Goal: Information Seeking & Learning: Learn about a topic

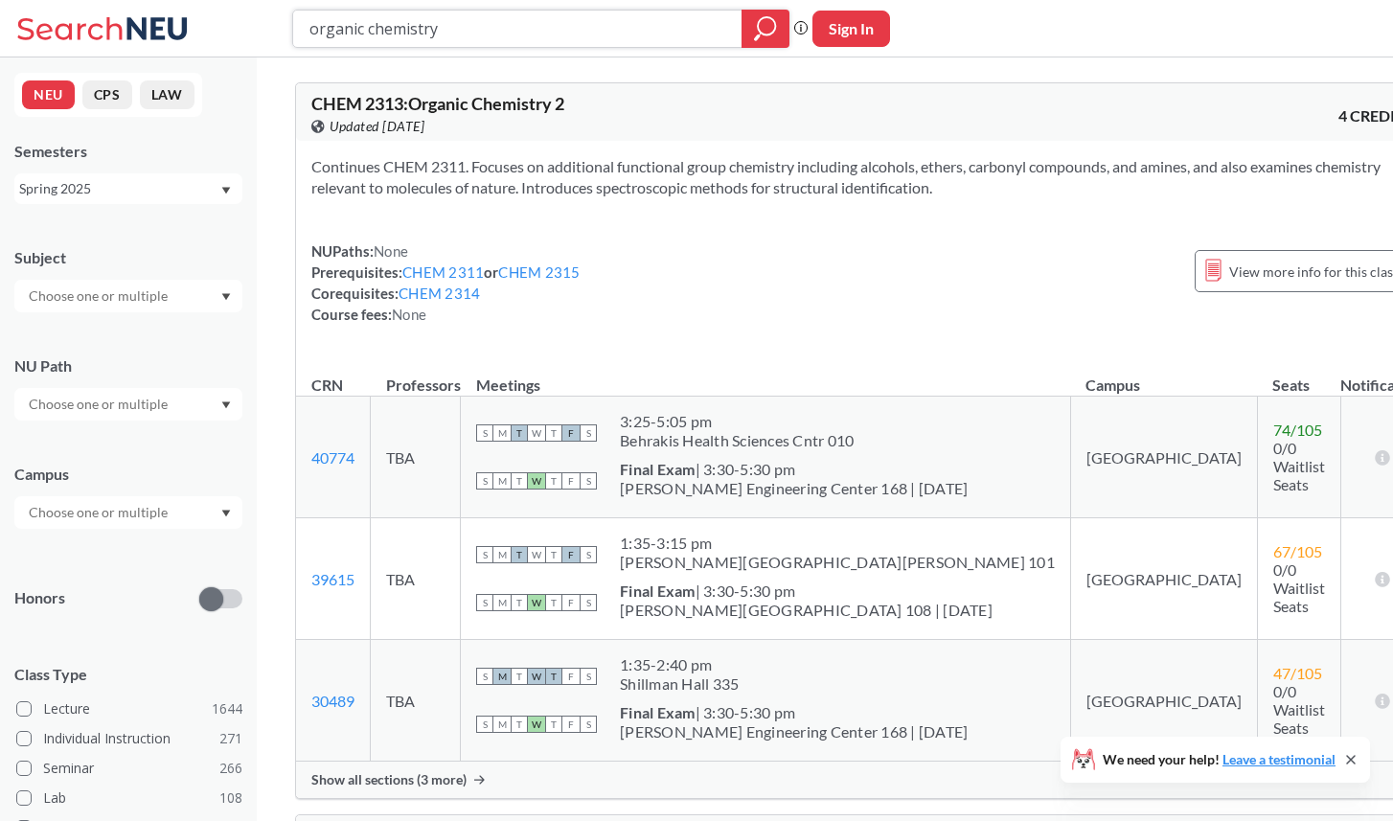
drag, startPoint x: 478, startPoint y: 29, endPoint x: 224, endPoint y: 23, distance: 253.9
click at [224, 23] on div "organic chemistry Phrase search guarantees the exact search appears in the resu…" at bounding box center [696, 28] width 1393 height 57
click at [146, 182] on div "Spring 2025" at bounding box center [119, 188] width 200 height 21
click at [149, 239] on div "Fall 2025" at bounding box center [133, 230] width 216 height 21
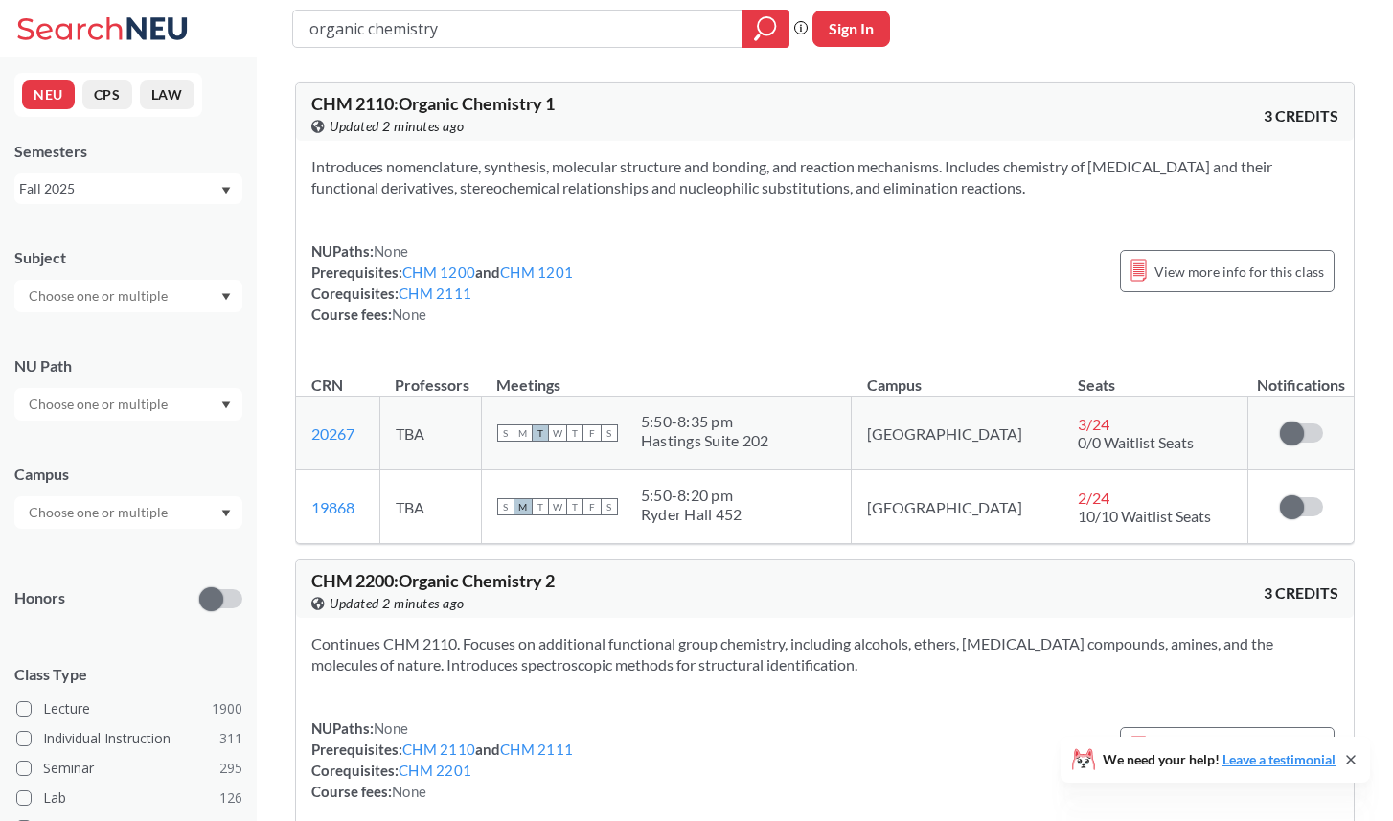
drag, startPoint x: 644, startPoint y: 36, endPoint x: 4, endPoint y: 21, distance: 640.1
click at [4, 21] on div "organic chemistry Phrase search guarantees the exact search appears in the resu…" at bounding box center [696, 28] width 1393 height 57
paste input "PSYC 3200"
type input "PSYC 3200"
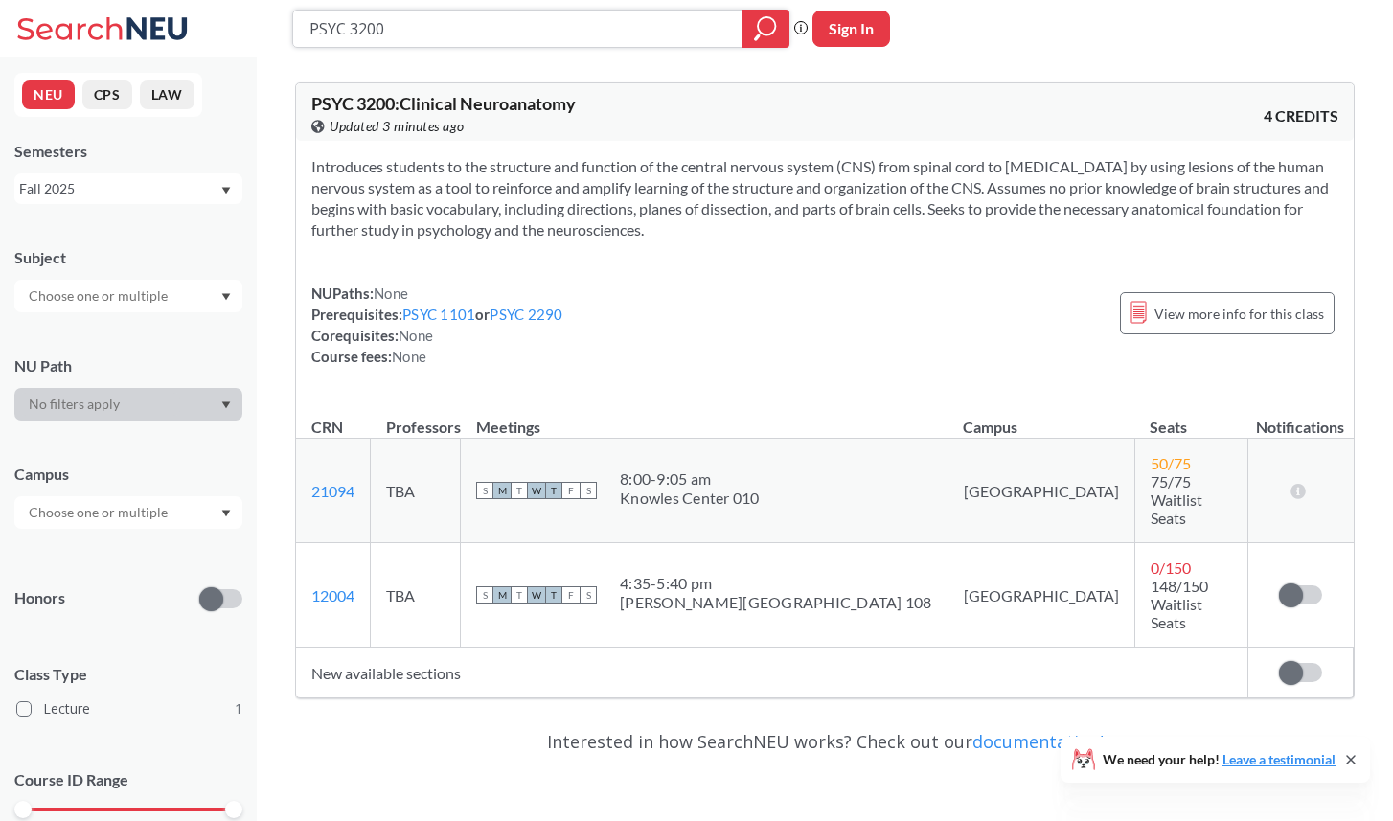
drag, startPoint x: 457, startPoint y: 32, endPoint x: 323, endPoint y: 30, distance: 134.1
click at [323, 30] on input "PSYC 3200" at bounding box center [517, 28] width 421 height 33
paste input "PSYC 3458"
drag, startPoint x: 432, startPoint y: 38, endPoint x: 271, endPoint y: 0, distance: 165.4
click at [271, 0] on div "PSPSYC 3458 Phrase search guarantees the exact search appears in the results. E…" at bounding box center [696, 28] width 1393 height 57
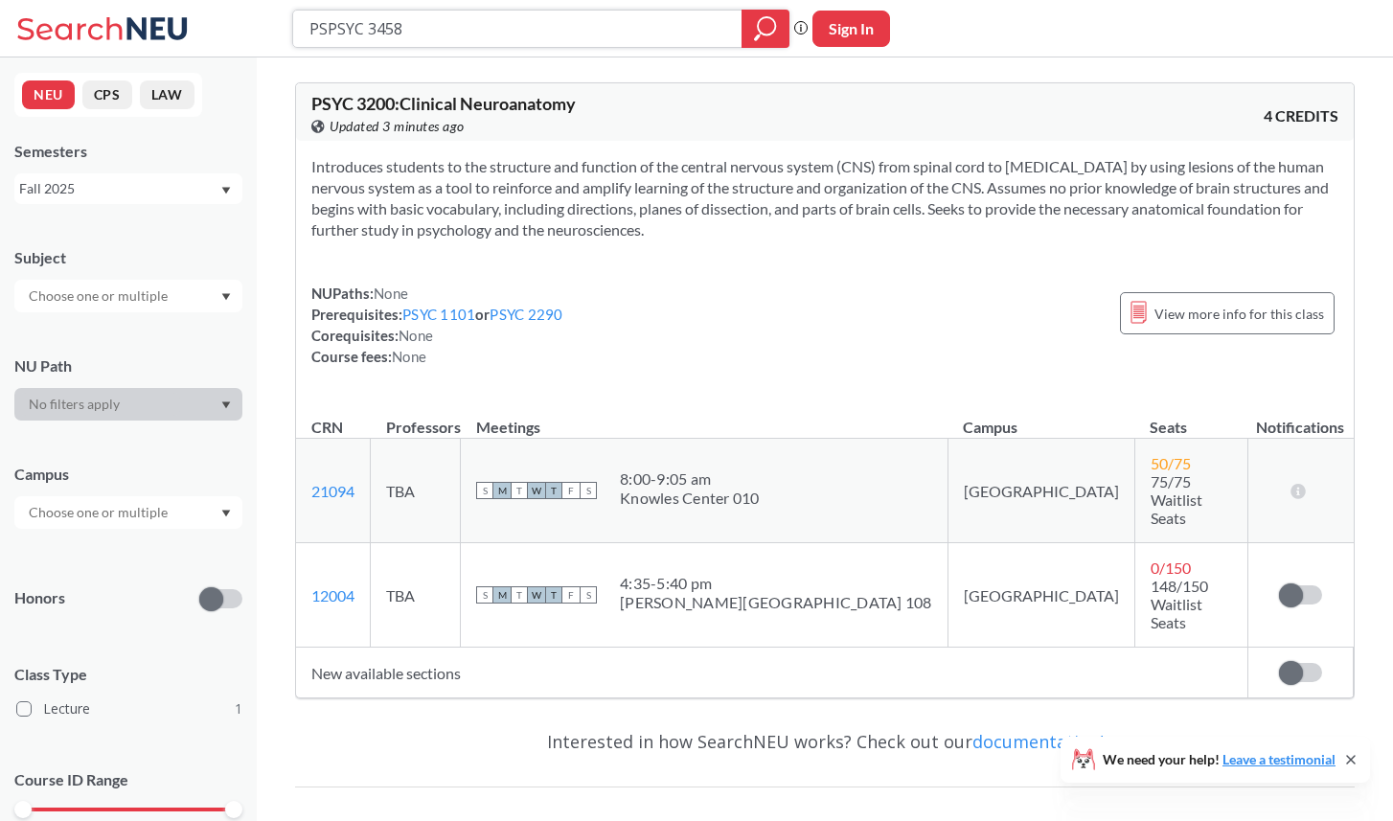
paste input "search"
type input "PSYC 3458"
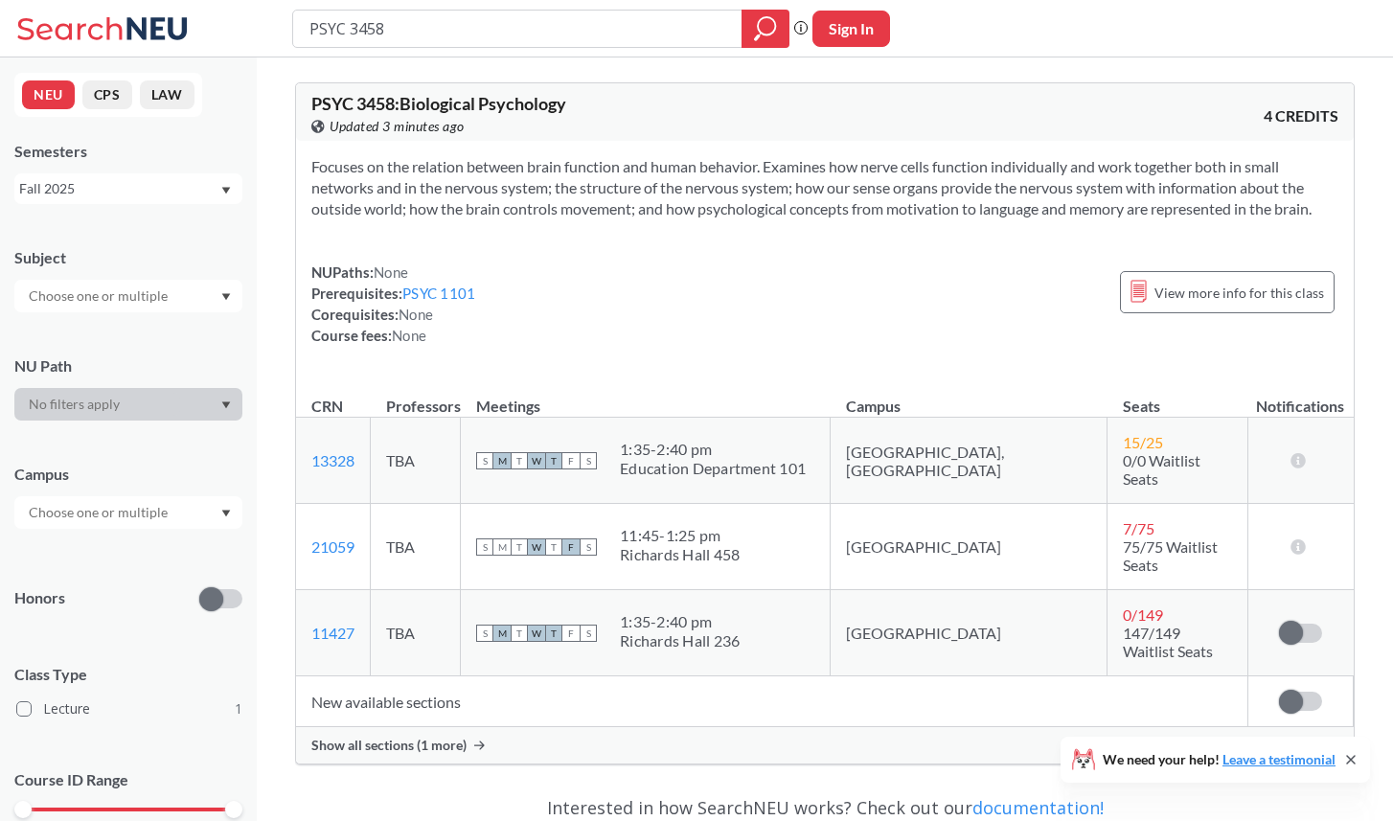
click at [367, 737] on span "Show all sections (1 more)" at bounding box center [388, 745] width 155 height 17
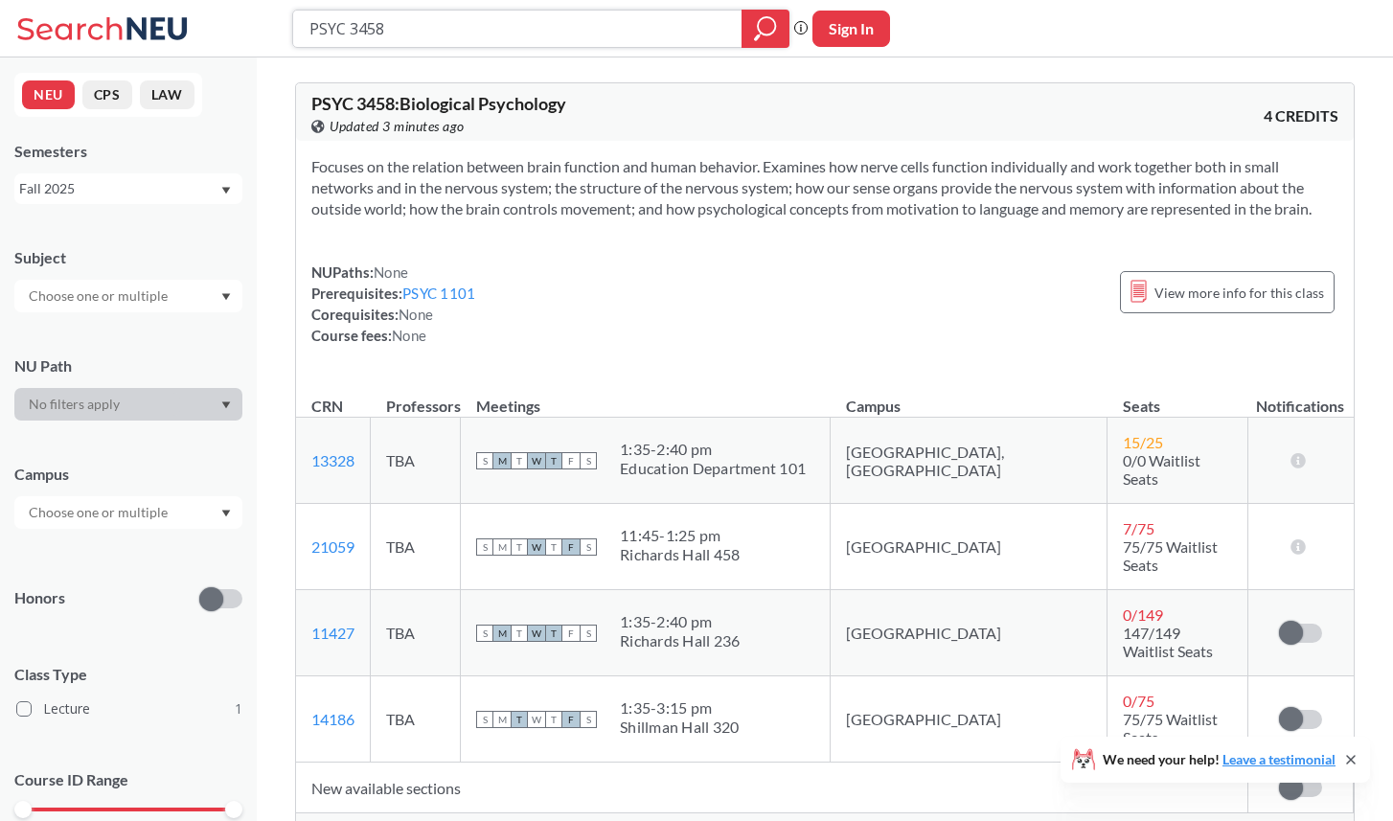
drag, startPoint x: 417, startPoint y: 32, endPoint x: 272, endPoint y: 29, distance: 144.7
click at [272, 29] on div "PSYC 3458 Phrase search guarantees the exact search appears in the results. Ex.…" at bounding box center [696, 28] width 1393 height 57
click at [405, 27] on input "PSYC 3458" at bounding box center [517, 28] width 421 height 33
drag, startPoint x: 405, startPoint y: 27, endPoint x: 257, endPoint y: 27, distance: 148.5
click at [257, 27] on div "PSYC 3458 Phrase search guarantees the exact search appears in the results. Ex.…" at bounding box center [696, 28] width 1393 height 57
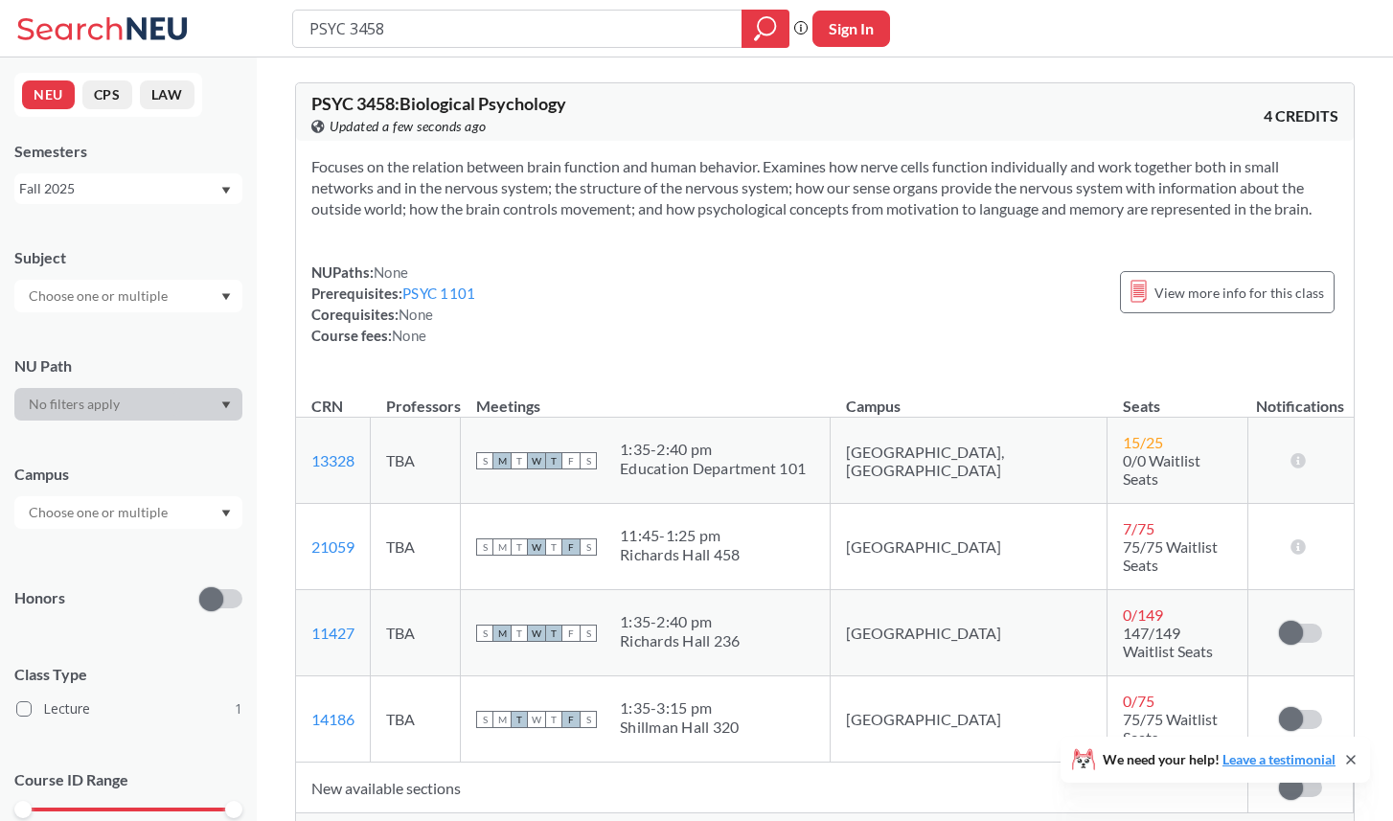
click at [126, 195] on div "Fall 2025" at bounding box center [119, 188] width 200 height 21
click at [112, 265] on span "Summer 2 2025" at bounding box center [74, 261] width 98 height 21
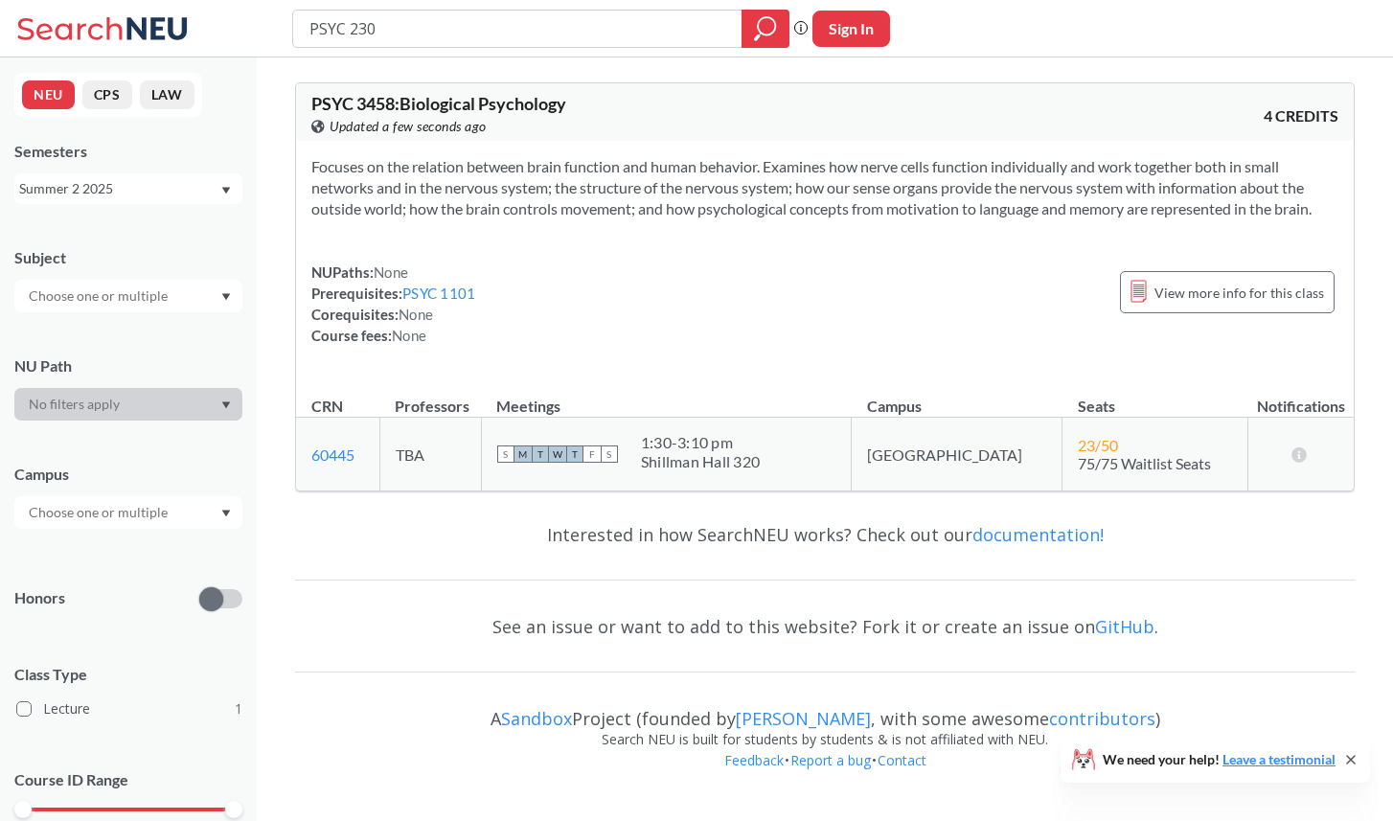
type input "PSYC 2300"
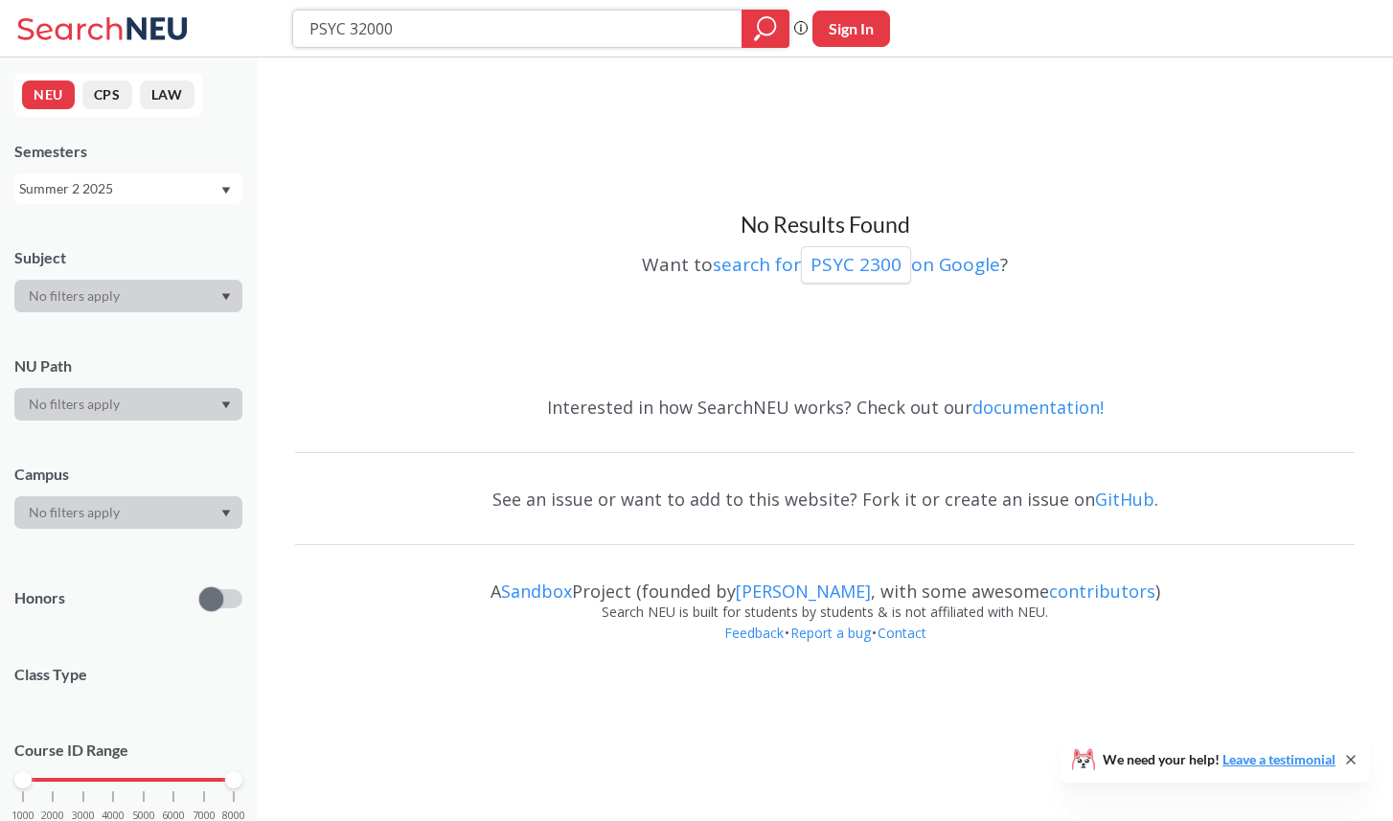
type input "PSYC 3200"
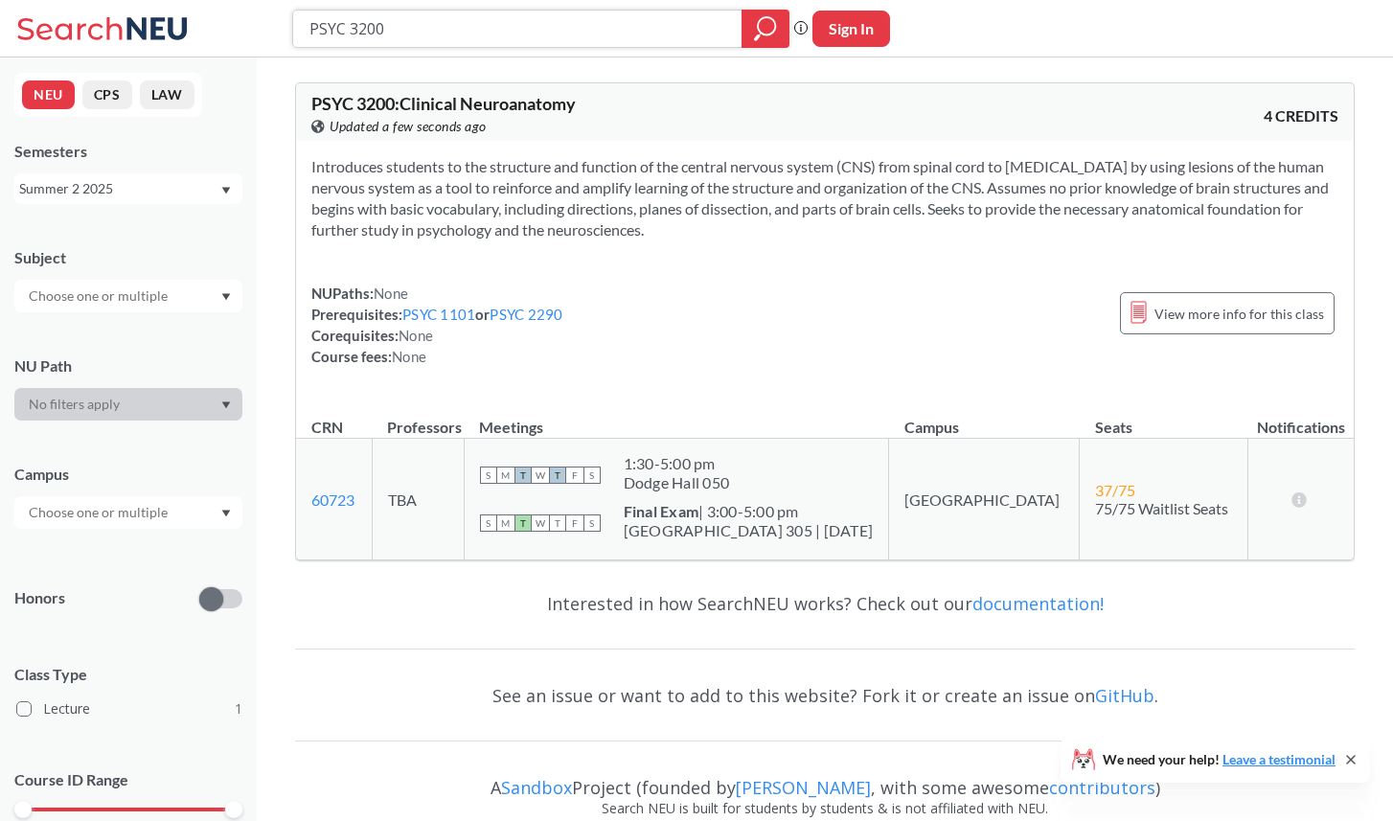
drag, startPoint x: 475, startPoint y: 29, endPoint x: 349, endPoint y: 23, distance: 126.6
click at [349, 23] on input "PSYC 3200" at bounding box center [517, 28] width 421 height 33
click at [523, 24] on input "PSYC 3200" at bounding box center [517, 28] width 421 height 33
drag, startPoint x: 530, startPoint y: 24, endPoint x: 264, endPoint y: 23, distance: 265.3
click at [264, 24] on div "PSYC 3200 Phrase search guarantees the exact search appears in the results. Ex.…" at bounding box center [696, 28] width 1393 height 57
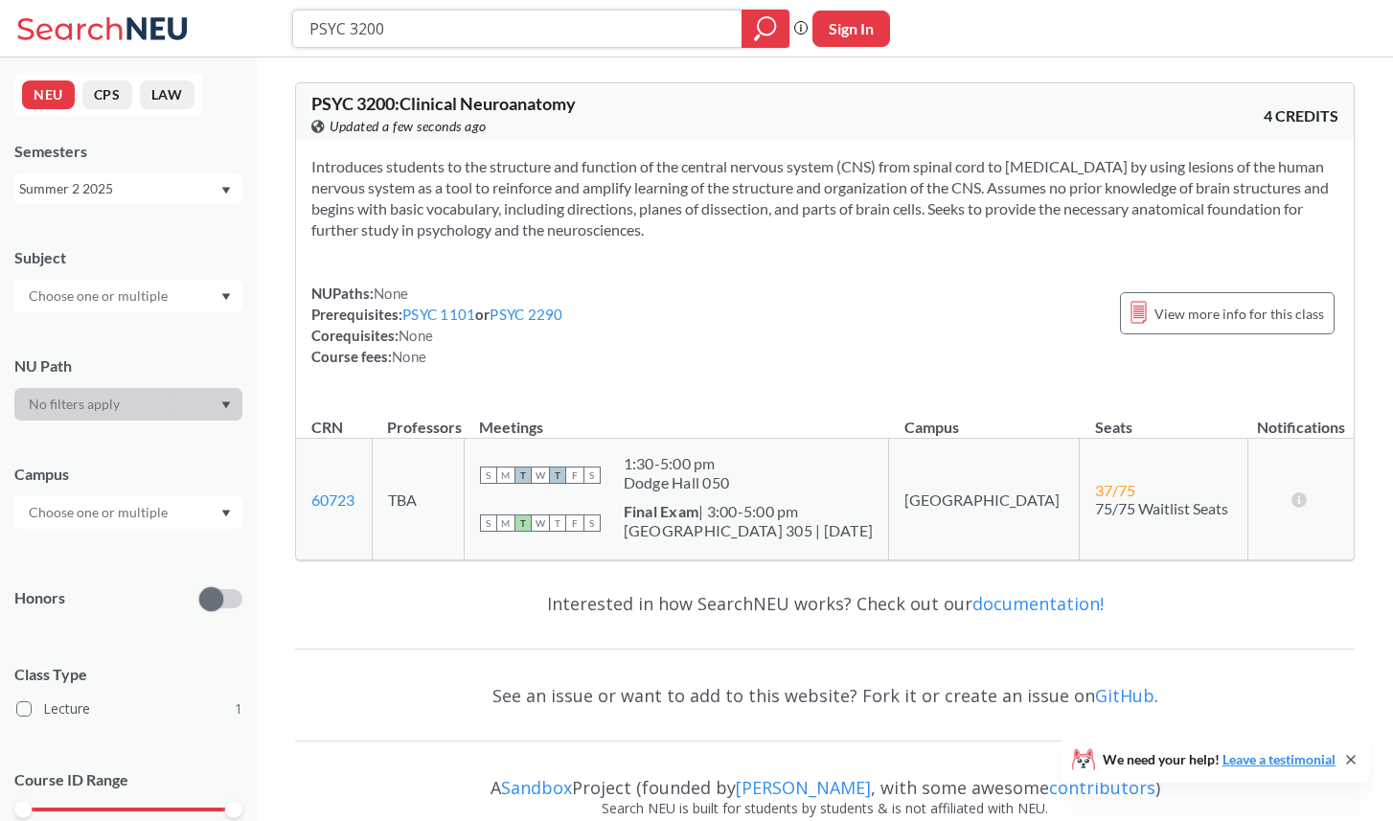
paste input "458"
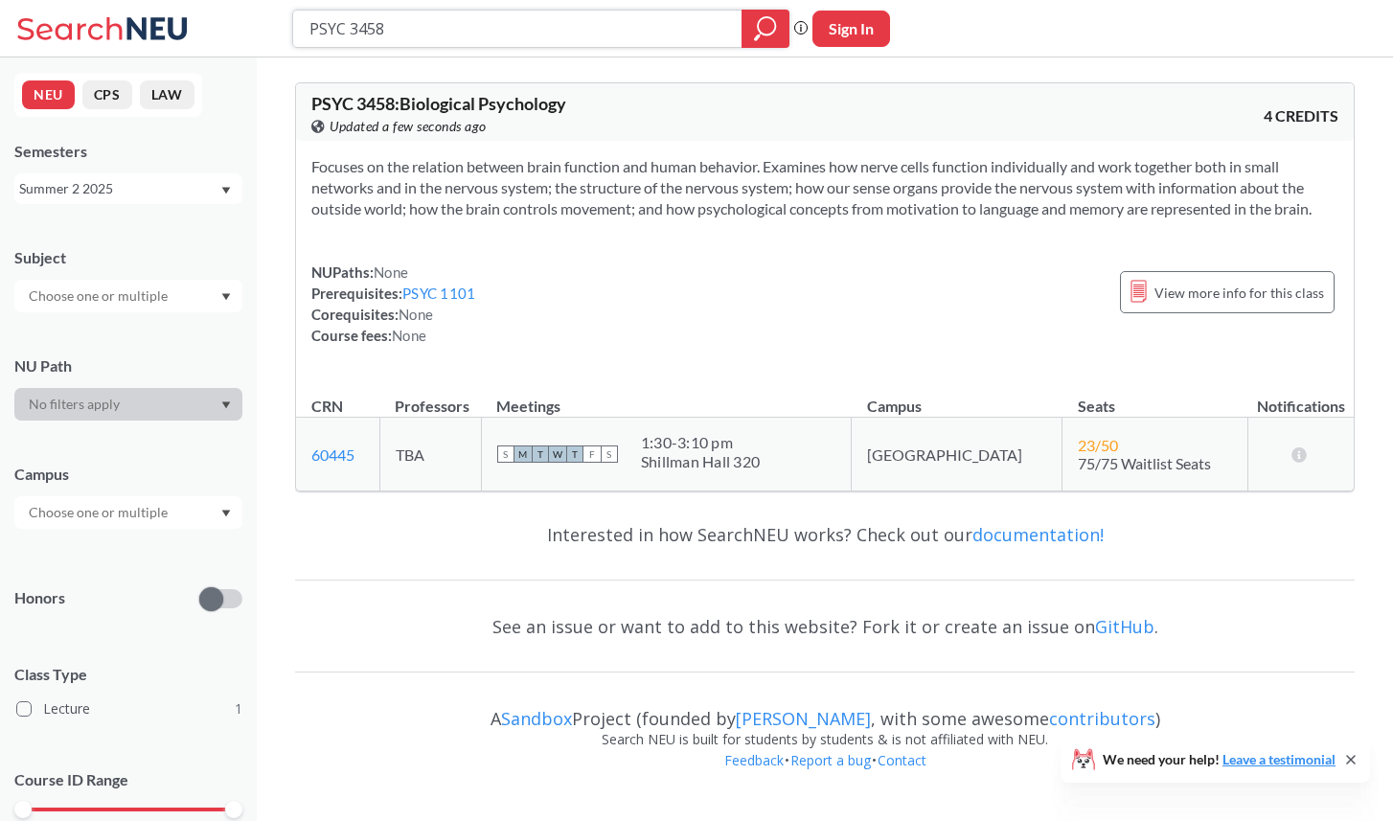
drag, startPoint x: 385, startPoint y: 29, endPoint x: 350, endPoint y: 28, distance: 35.5
click at [350, 28] on input "PSYC 3458" at bounding box center [517, 28] width 421 height 33
type input "PSYC 3200"
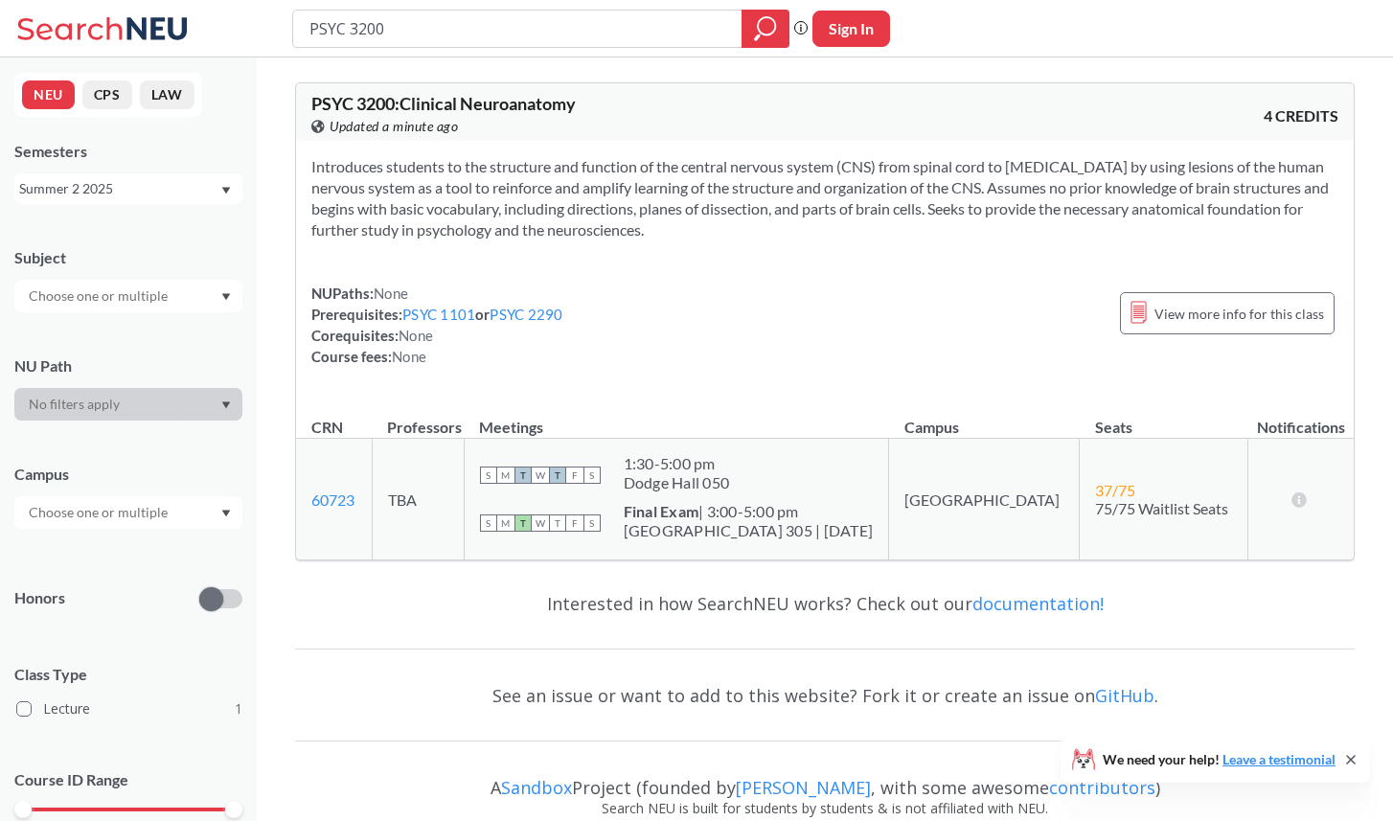
click at [1002, 568] on div "PSYC 3200 : Clinical Neuroanatomy View this course on Banner. Updated a minute …" at bounding box center [824, 321] width 1059 height 509
click at [191, 187] on div "Summer 2 2025" at bounding box center [119, 188] width 200 height 21
click at [291, 234] on div "PSYC 3200 : Clinical Neuroanatomy View this course on Banner. Updated a minute …" at bounding box center [825, 462] width 1136 height 811
click at [202, 194] on div "Summer 2 2025" at bounding box center [119, 188] width 200 height 21
click at [133, 333] on span "Summer Full 2025" at bounding box center [81, 336] width 113 height 21
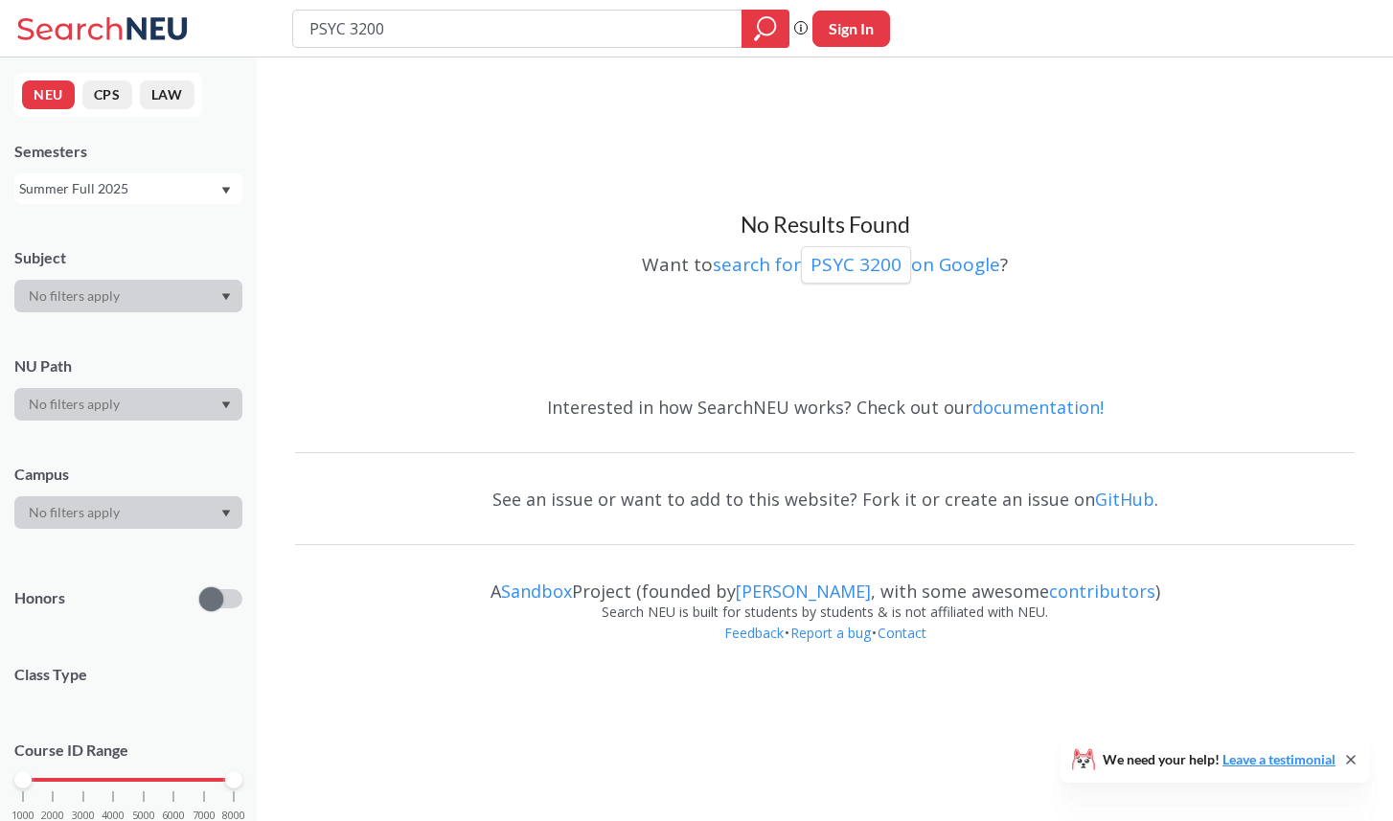
click at [175, 173] on div "Summer Full 2025" at bounding box center [128, 188] width 228 height 31
click at [115, 327] on span "Summer 1 2025" at bounding box center [74, 331] width 98 height 21
click at [180, 182] on div "Summer 1 2025" at bounding box center [119, 188] width 200 height 21
click at [139, 288] on div "Summer 2 2025" at bounding box center [133, 283] width 216 height 21
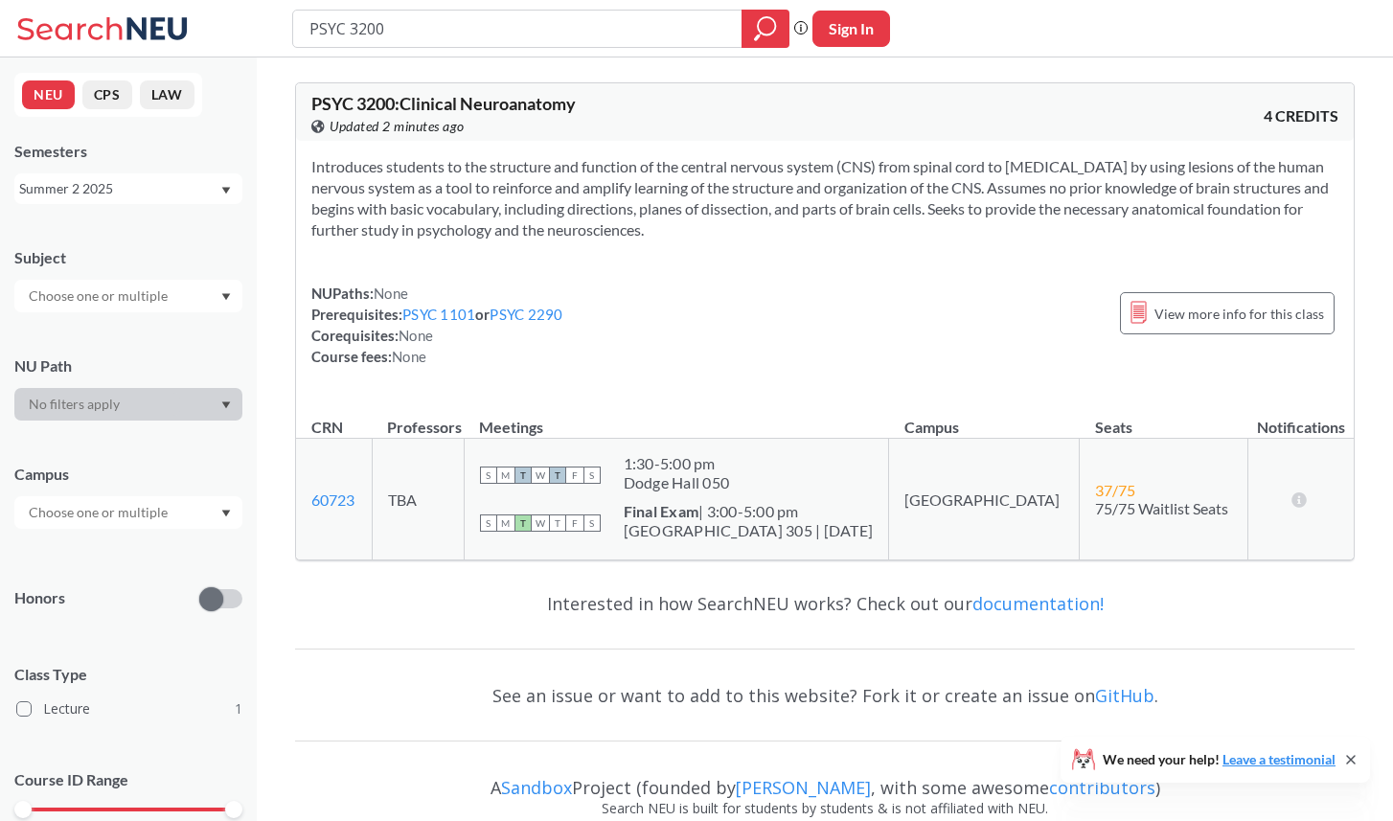
click at [173, 184] on div "Summer 2 2025" at bounding box center [119, 188] width 200 height 21
click at [158, 227] on div "Fall 2025" at bounding box center [133, 230] width 216 height 21
